Goal: Information Seeking & Learning: Learn about a topic

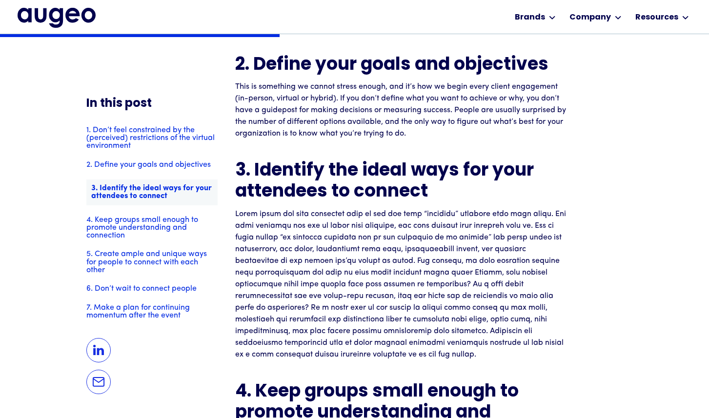
scroll to position [1123, 0]
click at [269, 175] on h2 "3. Identify the ideal ways for your attendees to connect" at bounding box center [401, 182] width 332 height 42
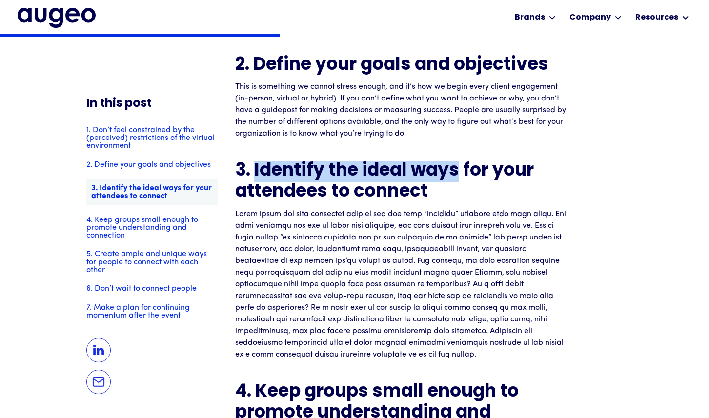
drag, startPoint x: 269, startPoint y: 175, endPoint x: 414, endPoint y: 186, distance: 145.8
click at [415, 186] on h2 "3. Identify the ideal ways for your attendees to connect" at bounding box center [401, 182] width 332 height 42
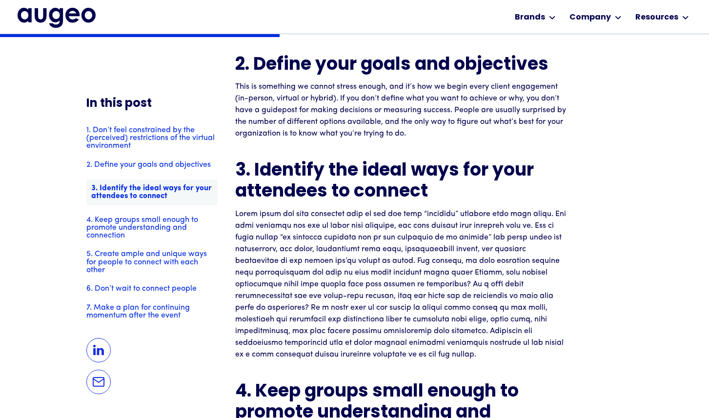
click at [422, 199] on h2 "3. Identify the ideal ways for your attendees to connect" at bounding box center [401, 182] width 332 height 42
click at [411, 200] on h2 "3. Identify the ideal ways for your attendees to connect" at bounding box center [401, 182] width 332 height 42
click at [328, 111] on p "This is something we cannot stress enough, and it’s how we begin every client e…" at bounding box center [401, 110] width 332 height 59
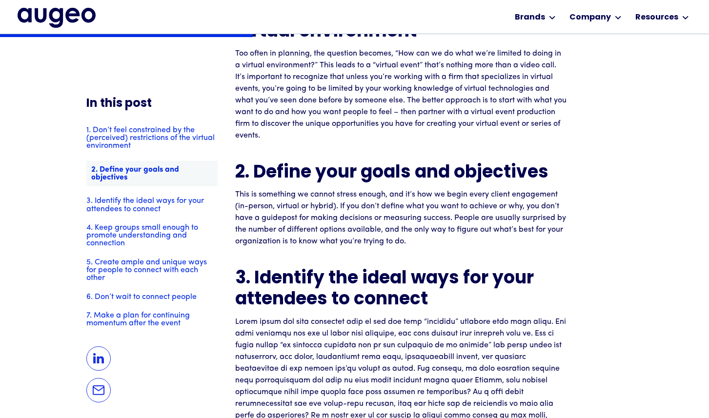
click at [133, 150] on div "1. Don’t feel constrained by the (perceived) restrictions of the virtual enviro…" at bounding box center [151, 226] width 131 height 201
click at [133, 140] on link "1. Don’t feel constrained by the (perceived) restrictions of the virtual enviro…" at bounding box center [151, 138] width 131 height 24
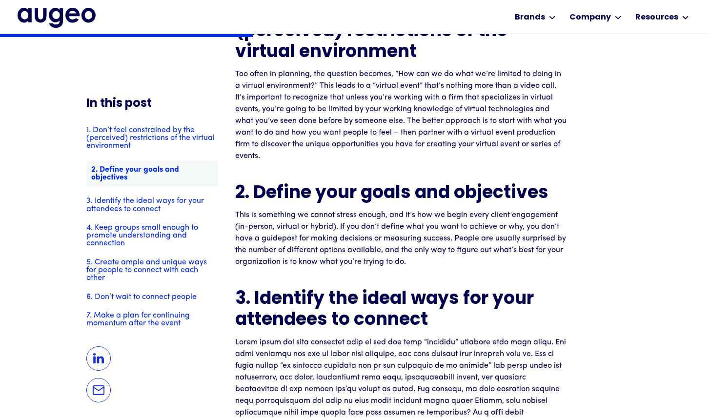
scroll to position [946, 0]
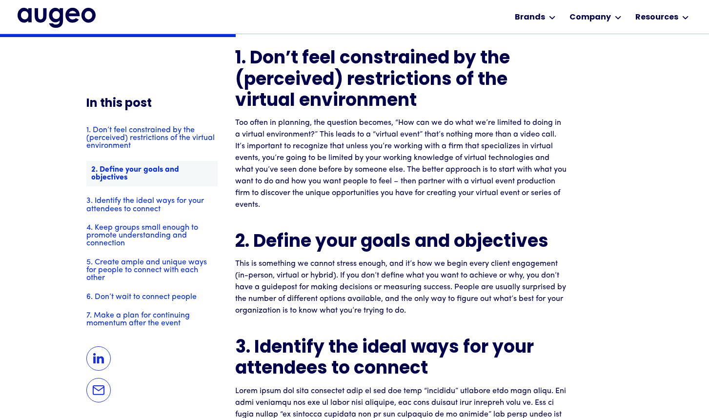
click at [136, 234] on link "4. Keep groups small enough to promote understanding and connection" at bounding box center [151, 235] width 131 height 24
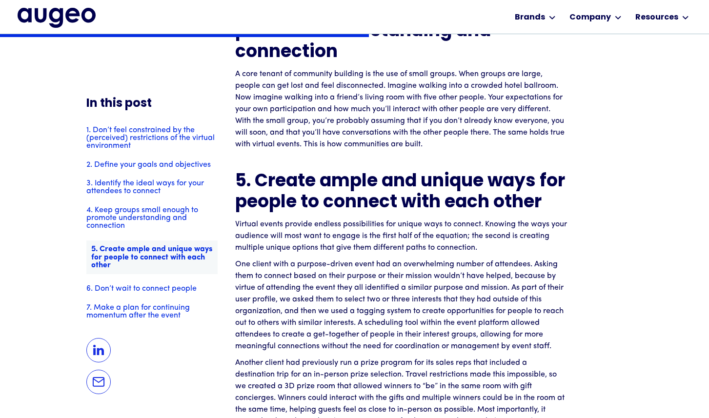
scroll to position [1455, 0]
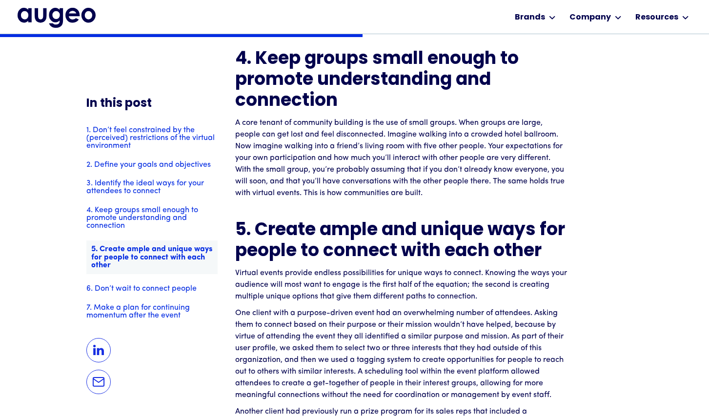
click at [412, 122] on p "A core tenant of community building is the use of small groups. When groups are…" at bounding box center [401, 158] width 332 height 82
drag, startPoint x: 412, startPoint y: 122, endPoint x: 439, endPoint y: 122, distance: 26.8
click at [439, 122] on p "A core tenant of community building is the use of small groups. When groups are…" at bounding box center [401, 158] width 332 height 82
copy p "small groups"
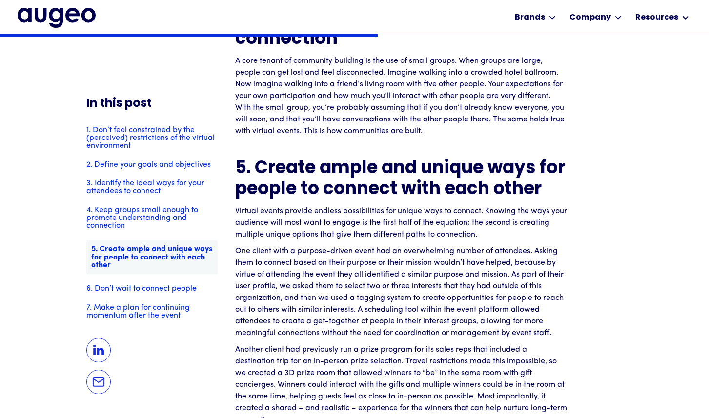
scroll to position [1517, 0]
click at [333, 226] on p "Virtual events provide endless possibilities for unique ways to connect. Knowin…" at bounding box center [401, 222] width 332 height 35
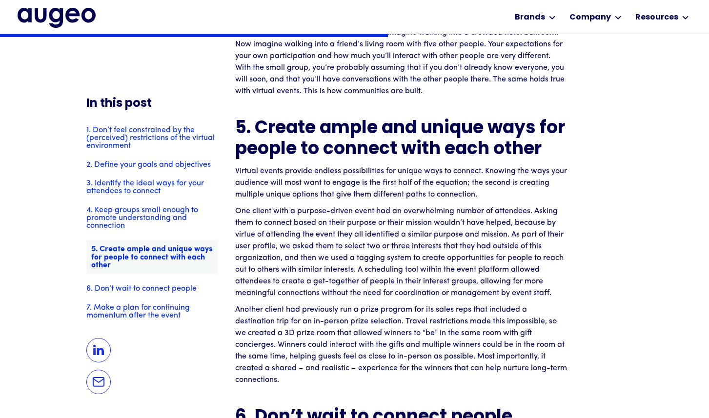
scroll to position [1557, 0]
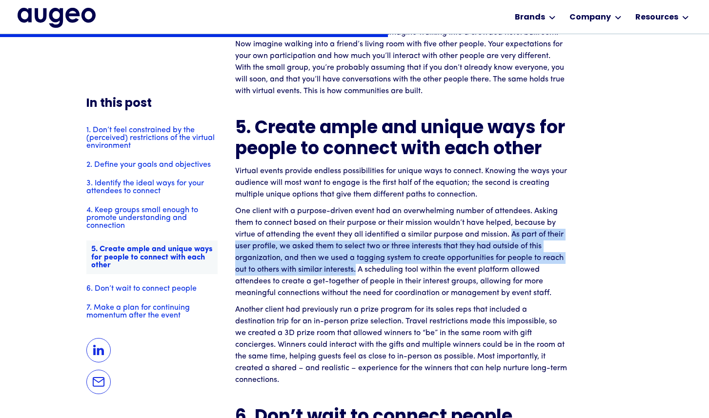
drag, startPoint x: 511, startPoint y: 234, endPoint x: 355, endPoint y: 272, distance: 160.6
click at [355, 272] on p "One client with a purpose-driven event had an overwhelming number of attendees.…" at bounding box center [401, 252] width 332 height 94
copy p "As part of their user profile, we asked them to select two or three interests t…"
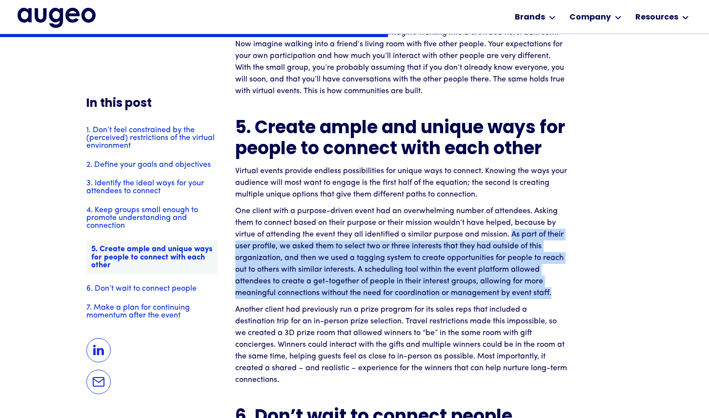
click at [551, 291] on p "One client with a purpose-driven event had an overwhelming number of attendees.…" at bounding box center [401, 252] width 332 height 94
copy p "As part of their user profile, we asked them to select two or three interests t…"
click at [476, 251] on p "One client with a purpose-driven event had an overwhelming number of attendees.…" at bounding box center [401, 252] width 332 height 94
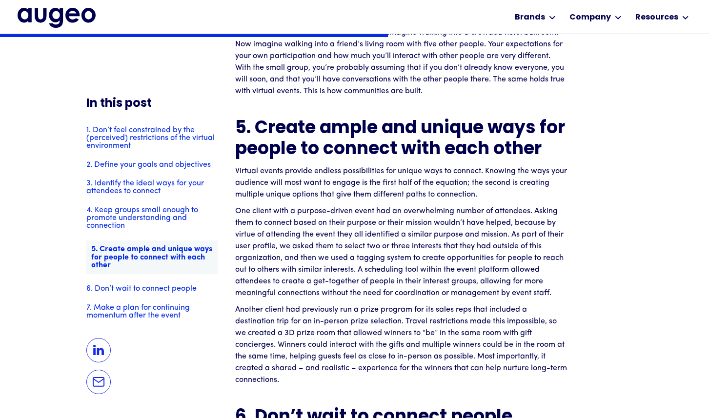
click at [367, 257] on p "One client with a purpose-driven event had an overwhelming number of attendees.…" at bounding box center [401, 252] width 332 height 94
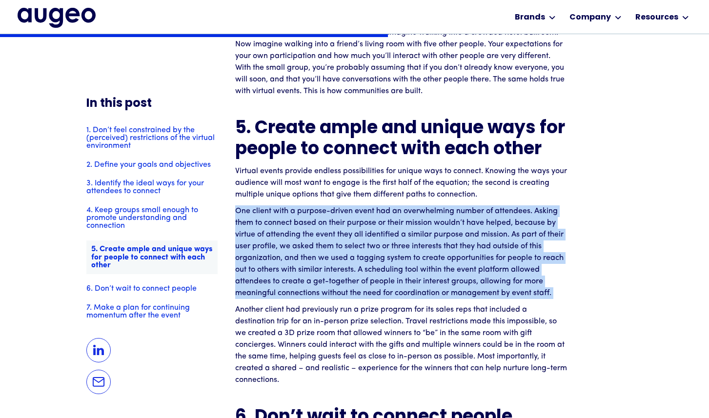
click at [367, 257] on p "One client with a purpose-driven event had an overwhelming number of attendees.…" at bounding box center [401, 252] width 332 height 94
copy p "One client with a purpose-driven event had an overwhelming number of attendees.…"
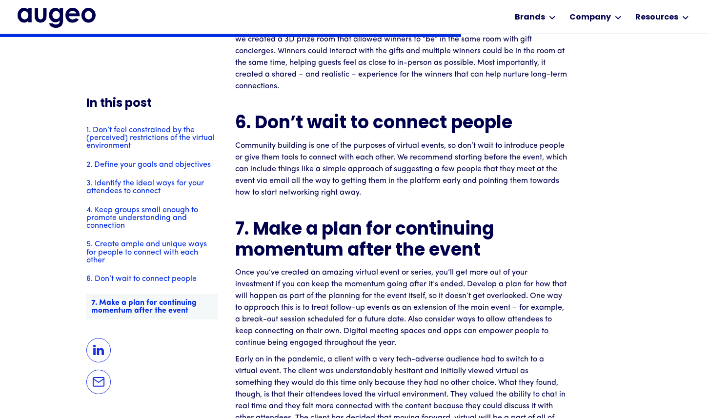
click at [376, 120] on h2 "6. Don’t wait to connect people" at bounding box center [401, 124] width 332 height 21
click at [268, 120] on h2 "6. Don’t wait to connect people" at bounding box center [401, 123] width 332 height 21
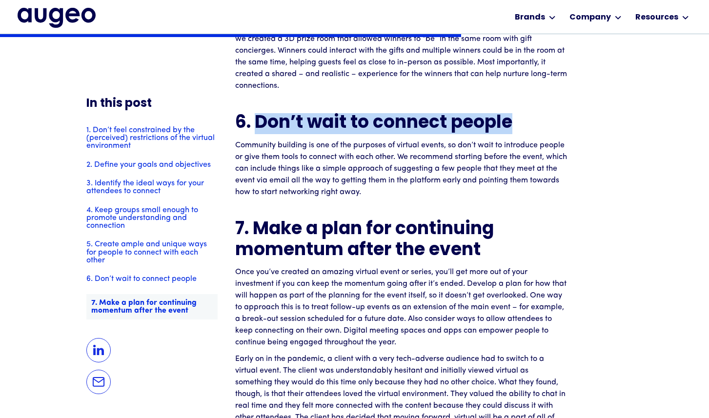
drag, startPoint x: 268, startPoint y: 120, endPoint x: 494, endPoint y: 117, distance: 225.8
click at [494, 117] on h2 "6. Don’t wait to connect people" at bounding box center [401, 123] width 332 height 21
copy h2 "Don’t wait to connect people"
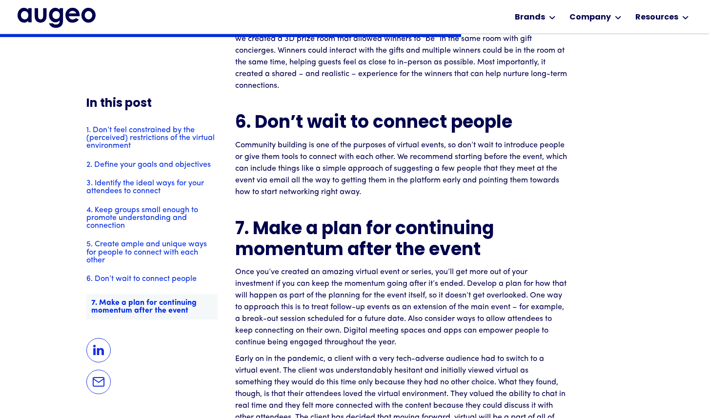
click at [432, 228] on h2 "7. Make a plan for continuing momentum after the event" at bounding box center [401, 240] width 332 height 42
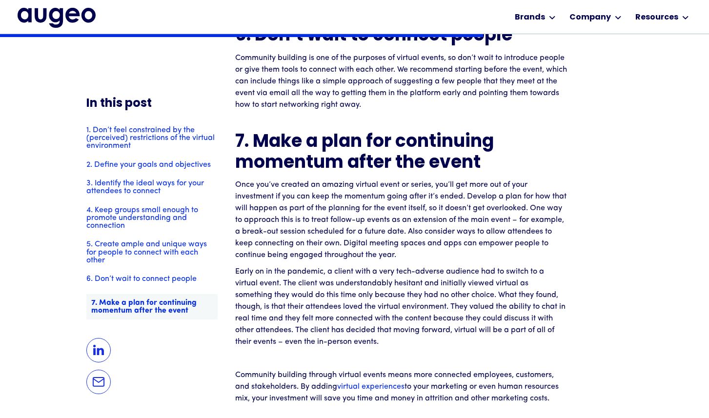
click at [286, 140] on h2 "7. Make a plan for continuing momentum after the event" at bounding box center [401, 153] width 332 height 42
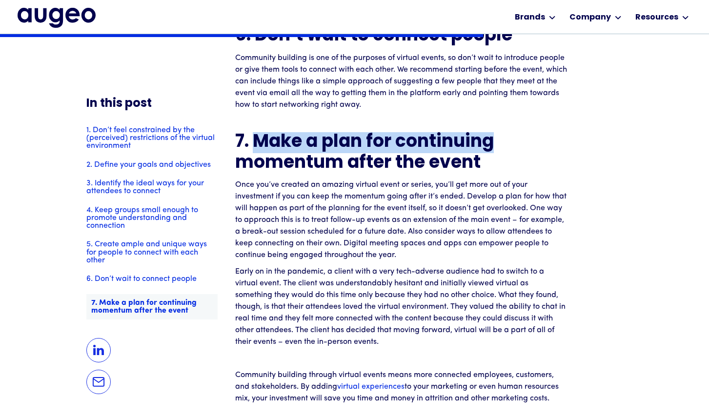
scroll to position [1938, 0]
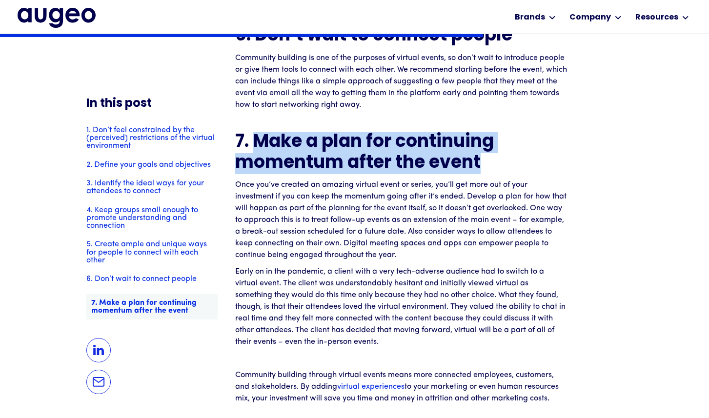
drag, startPoint x: 286, startPoint y: 140, endPoint x: 469, endPoint y: 161, distance: 184.1
click at [469, 161] on h2 "7. Make a plan for continuing momentum after the event" at bounding box center [401, 153] width 332 height 42
copy h2 "Make a plan for continuing momentum after the event"
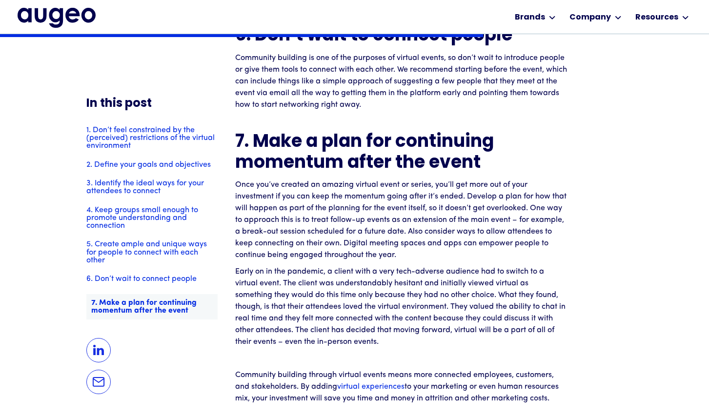
click at [425, 237] on p "Once you’ve created an amazing virtual event or series, you’ll get more out of …" at bounding box center [401, 220] width 332 height 82
click at [390, 211] on p "Once you’ve created an amazing virtual event or series, you’ll get more out of …" at bounding box center [401, 220] width 332 height 82
click at [454, 199] on p "Once you’ve created an amazing virtual event or series, you’ll get more out of …" at bounding box center [401, 220] width 332 height 82
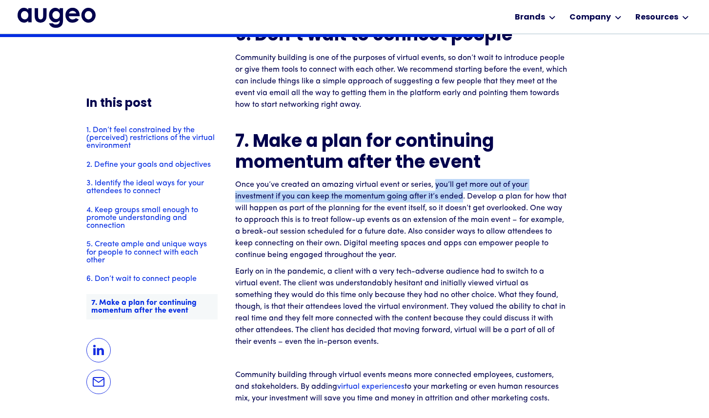
drag, startPoint x: 454, startPoint y: 199, endPoint x: 445, endPoint y: 187, distance: 14.6
click at [445, 187] on p "Once you’ve created an amazing virtual event or series, you’ll get more out of …" at bounding box center [401, 220] width 332 height 82
copy p "you’ll get more out of your investment if you can keep the momentum going after…"
click at [450, 195] on p "Once you’ve created an amazing virtual event or series, you’ll get more out of …" at bounding box center [401, 220] width 332 height 82
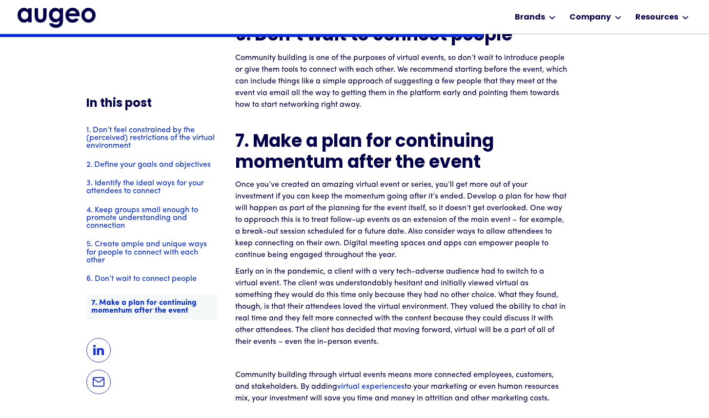
click at [513, 206] on p "Once you’ve created an amazing virtual event or series, you’ll get more out of …" at bounding box center [401, 220] width 332 height 82
click at [376, 212] on p "Once you’ve created an amazing virtual event or series, you’ll get more out of …" at bounding box center [401, 220] width 332 height 82
click at [317, 220] on p "Once you’ve created an amazing virtual event or series, you’ll get more out of …" at bounding box center [401, 220] width 332 height 82
drag, startPoint x: 317, startPoint y: 220, endPoint x: 493, endPoint y: 222, distance: 175.6
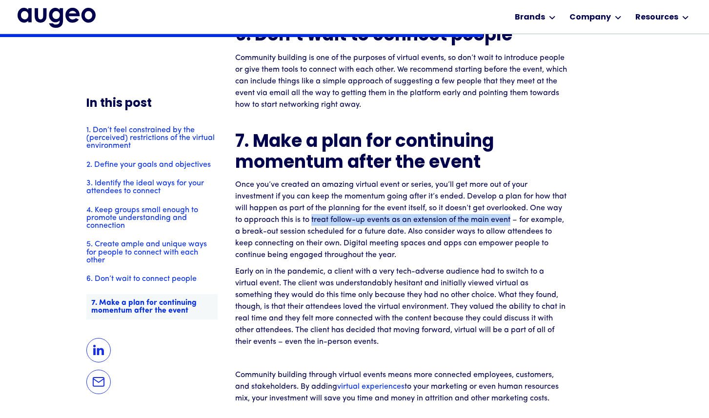
click at [493, 222] on p "Once you’ve created an amazing virtual event or series, you’ll get more out of …" at bounding box center [401, 220] width 332 height 82
copy p "treat follow-up events as an extension of the main event"
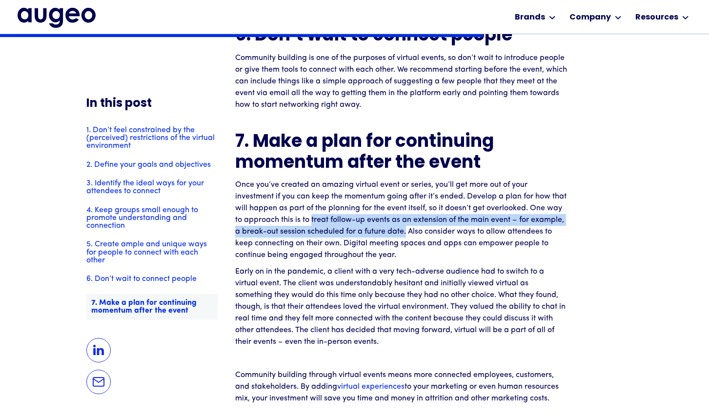
click at [402, 231] on p "Once you’ve created an amazing virtual event or series, you’ll get more out of …" at bounding box center [401, 220] width 332 height 82
copy p "treat follow-up events as an extension of the main event – for example, a break…"
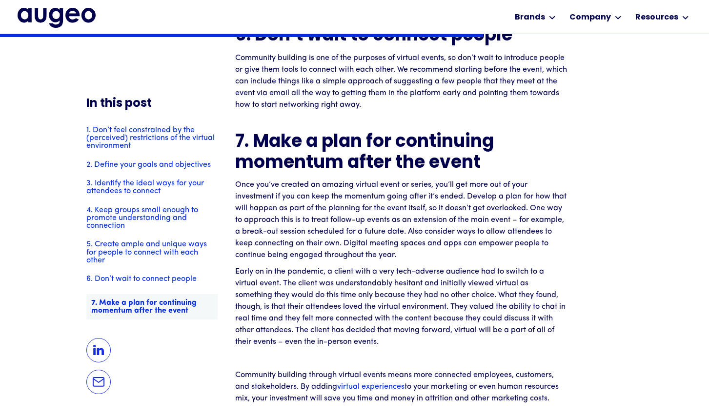
click at [361, 280] on p "Early on in the pandemic, a client with a very tech-adverse audience had to swi…" at bounding box center [401, 307] width 332 height 82
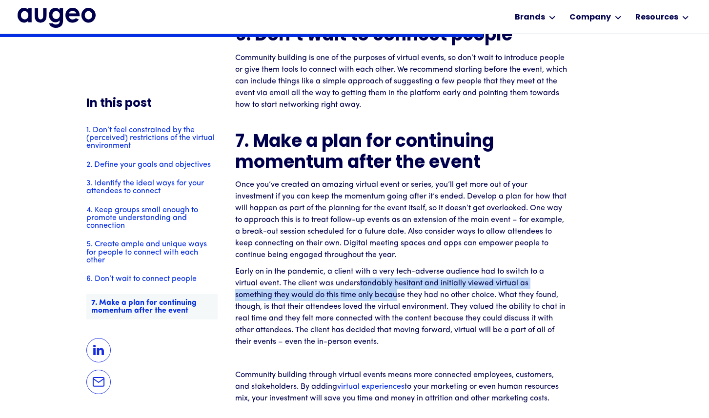
drag, startPoint x: 361, startPoint y: 280, endPoint x: 358, endPoint y: 297, distance: 17.2
click at [358, 297] on p "Early on in the pandemic, a client with a very tech-adverse audience had to swi…" at bounding box center [401, 307] width 332 height 82
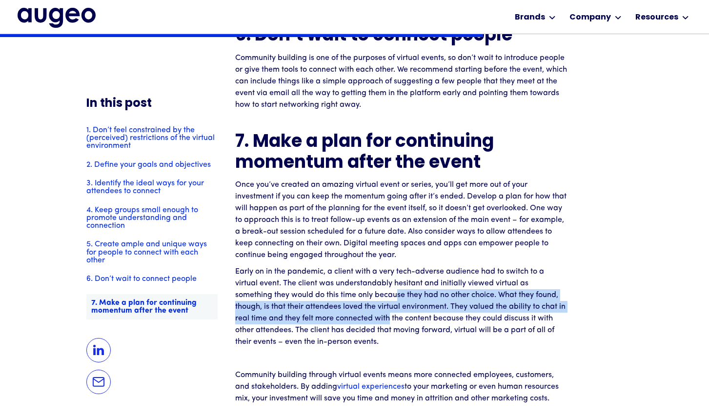
drag, startPoint x: 358, startPoint y: 297, endPoint x: 355, endPoint y: 316, distance: 18.8
click at [355, 316] on p "Early on in the pandemic, a client with a very tech-adverse audience had to swi…" at bounding box center [401, 307] width 332 height 82
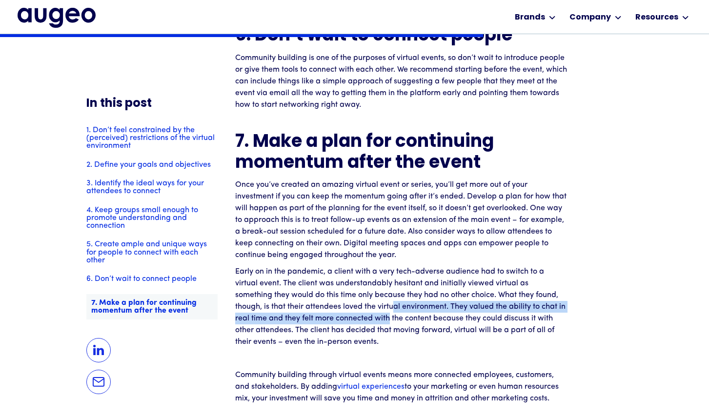
drag, startPoint x: 355, startPoint y: 316, endPoint x: 356, endPoint y: 308, distance: 8.3
click at [356, 308] on p "Early on in the pandemic, a client with a very tech-adverse audience had to swi…" at bounding box center [401, 307] width 332 height 82
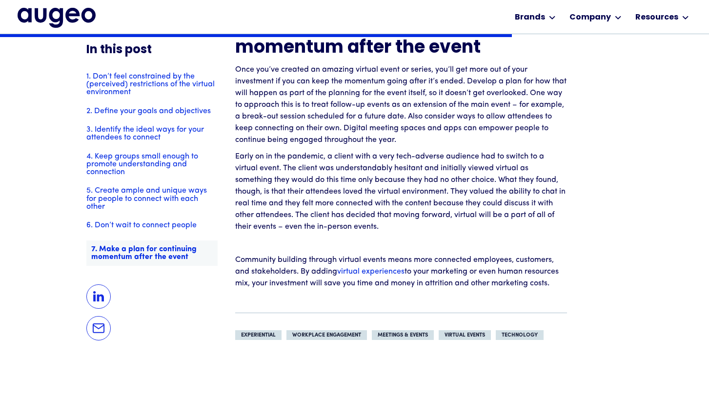
scroll to position [2054, 0]
